Goal: Find specific page/section: Find specific page/section

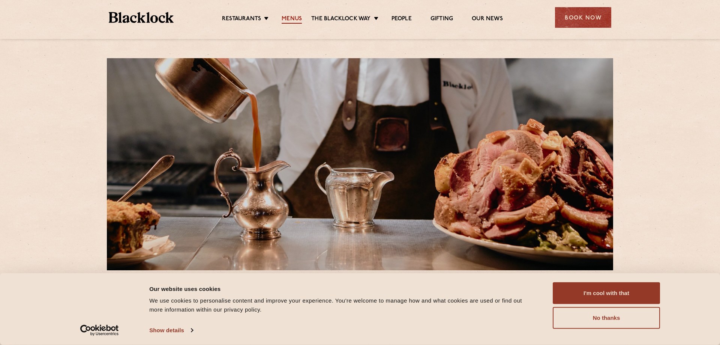
click at [291, 17] on link "Menus" at bounding box center [292, 19] width 20 height 8
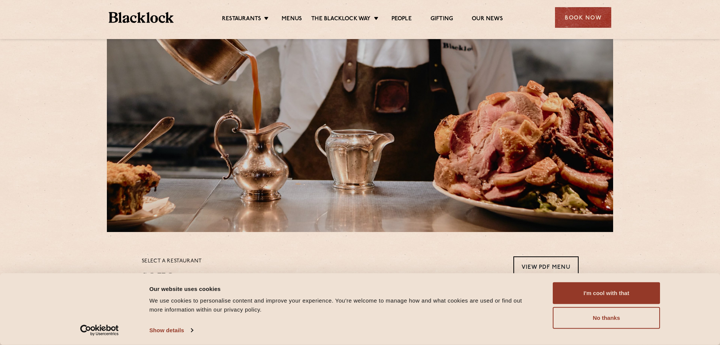
scroll to position [268, 0]
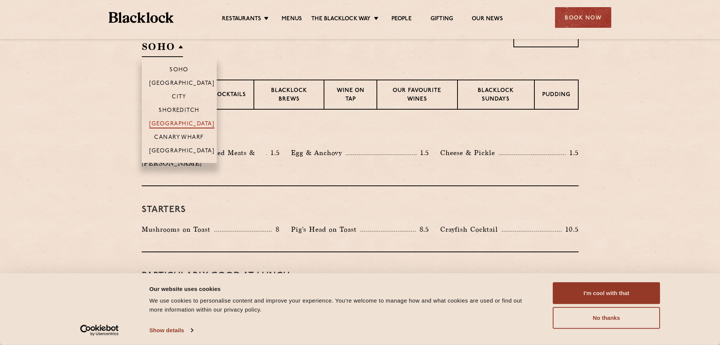
click at [180, 124] on p "[GEOGRAPHIC_DATA]" at bounding box center [182, 125] width 66 height 8
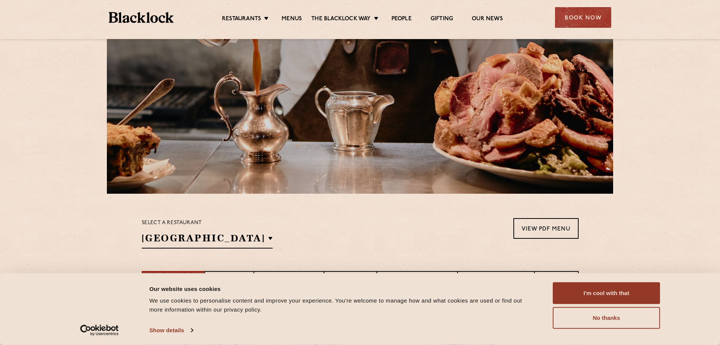
scroll to position [0, 0]
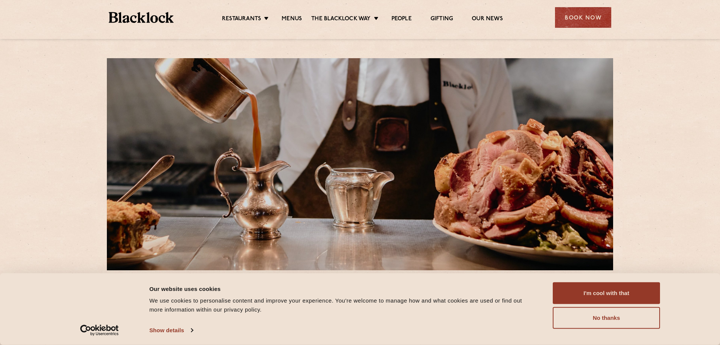
click at [153, 18] on img at bounding box center [141, 17] width 65 height 11
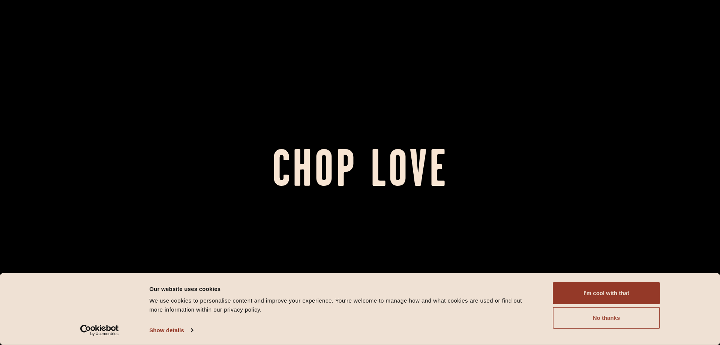
click at [606, 314] on button "No thanks" at bounding box center [606, 318] width 107 height 22
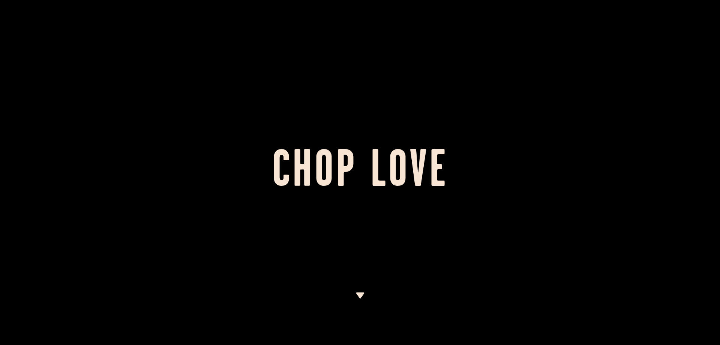
click at [361, 294] on img at bounding box center [360, 295] width 9 height 6
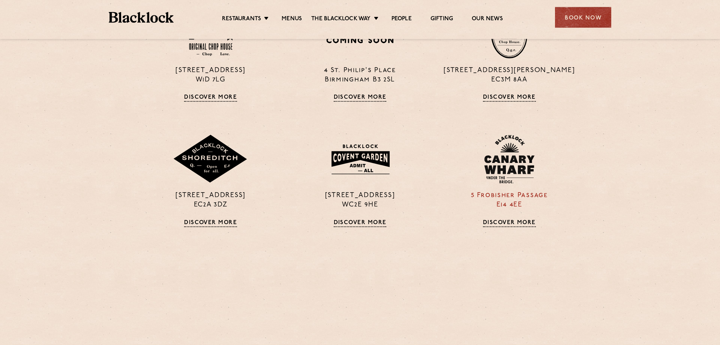
scroll to position [650, 0]
